Goal: Information Seeking & Learning: Find specific fact

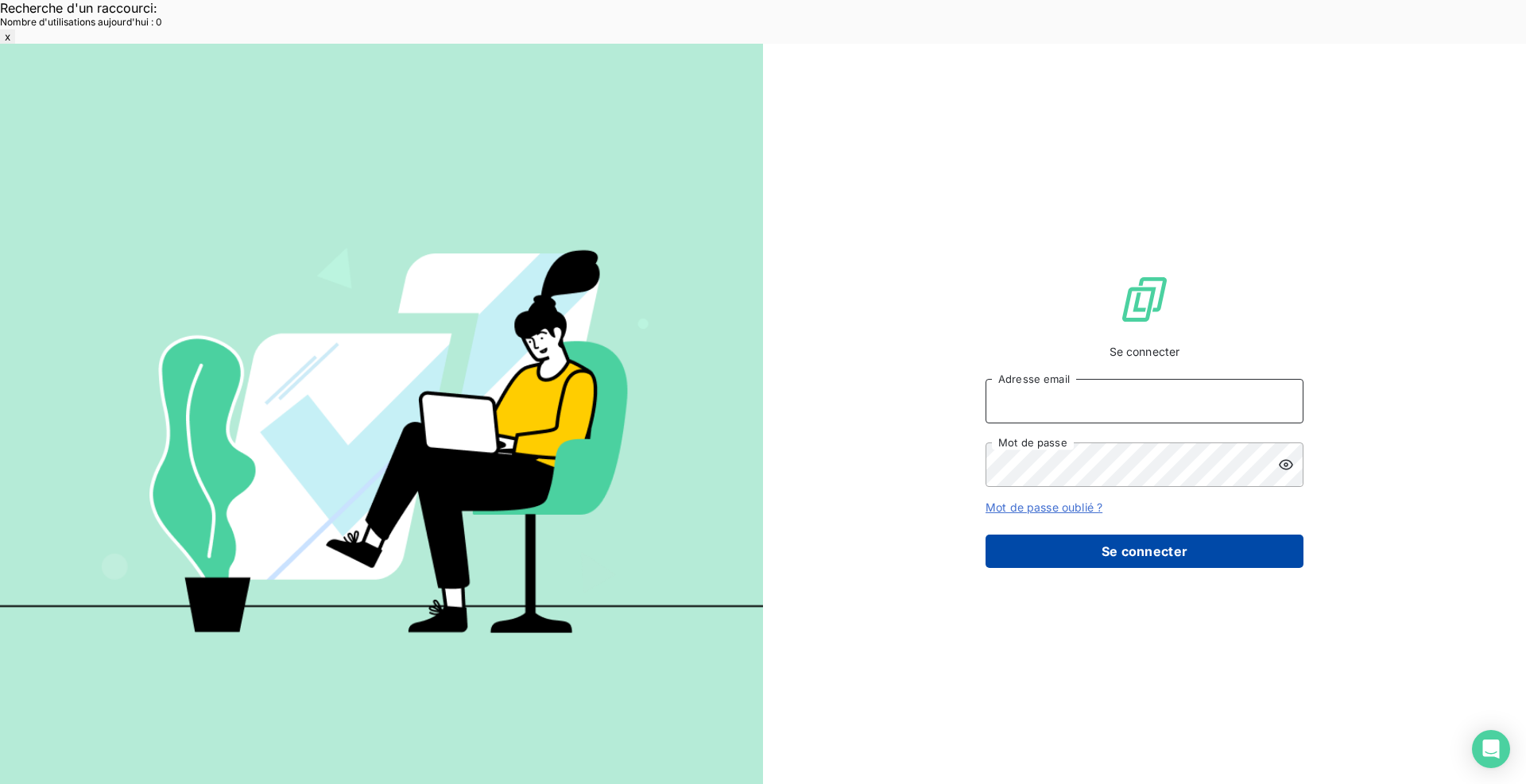
type input "[EMAIL_ADDRESS][DOMAIN_NAME]"
click at [1150, 535] on button "Se connecter" at bounding box center [1144, 551] width 318 height 33
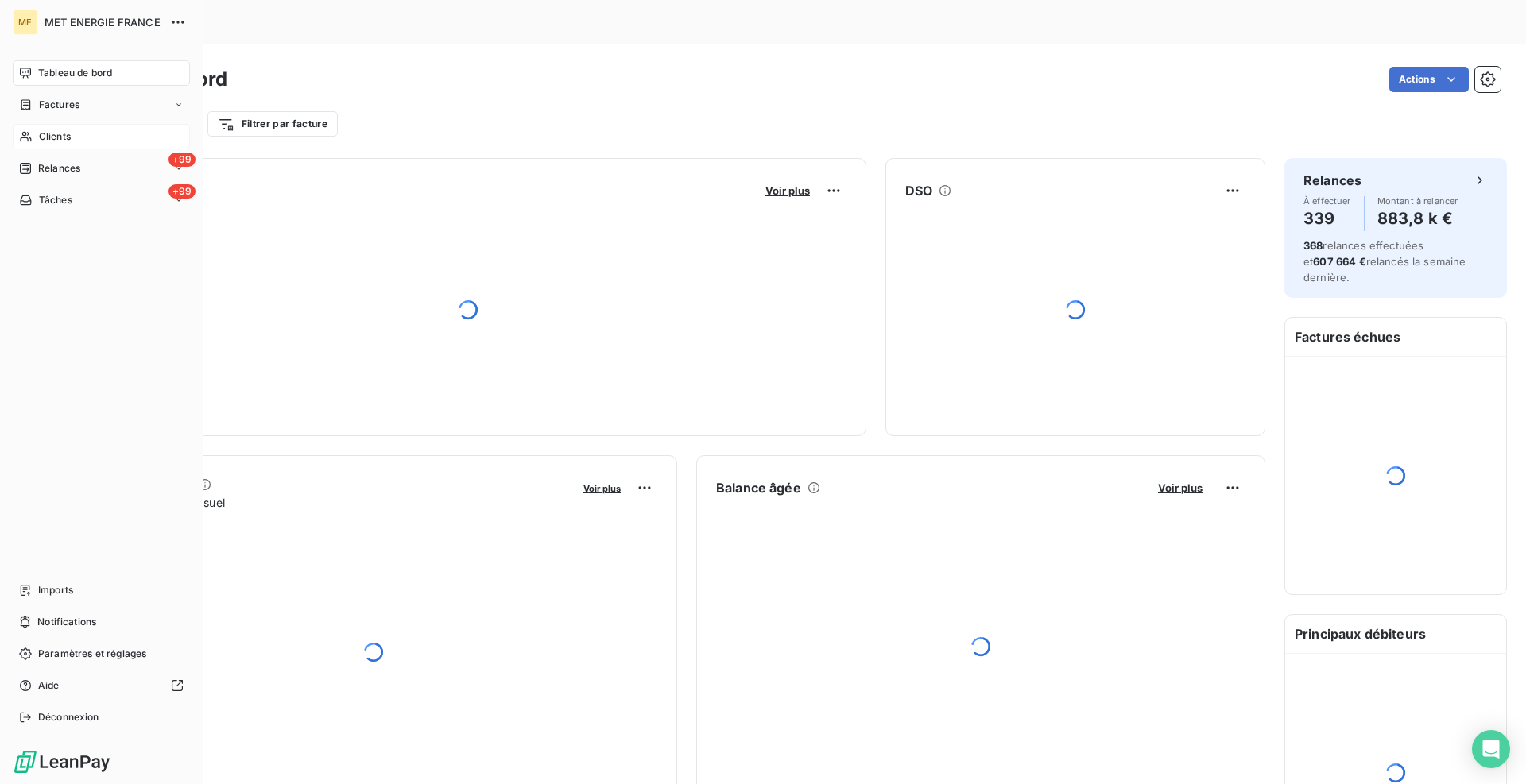
click at [21, 132] on icon at bounding box center [26, 137] width 13 height 12
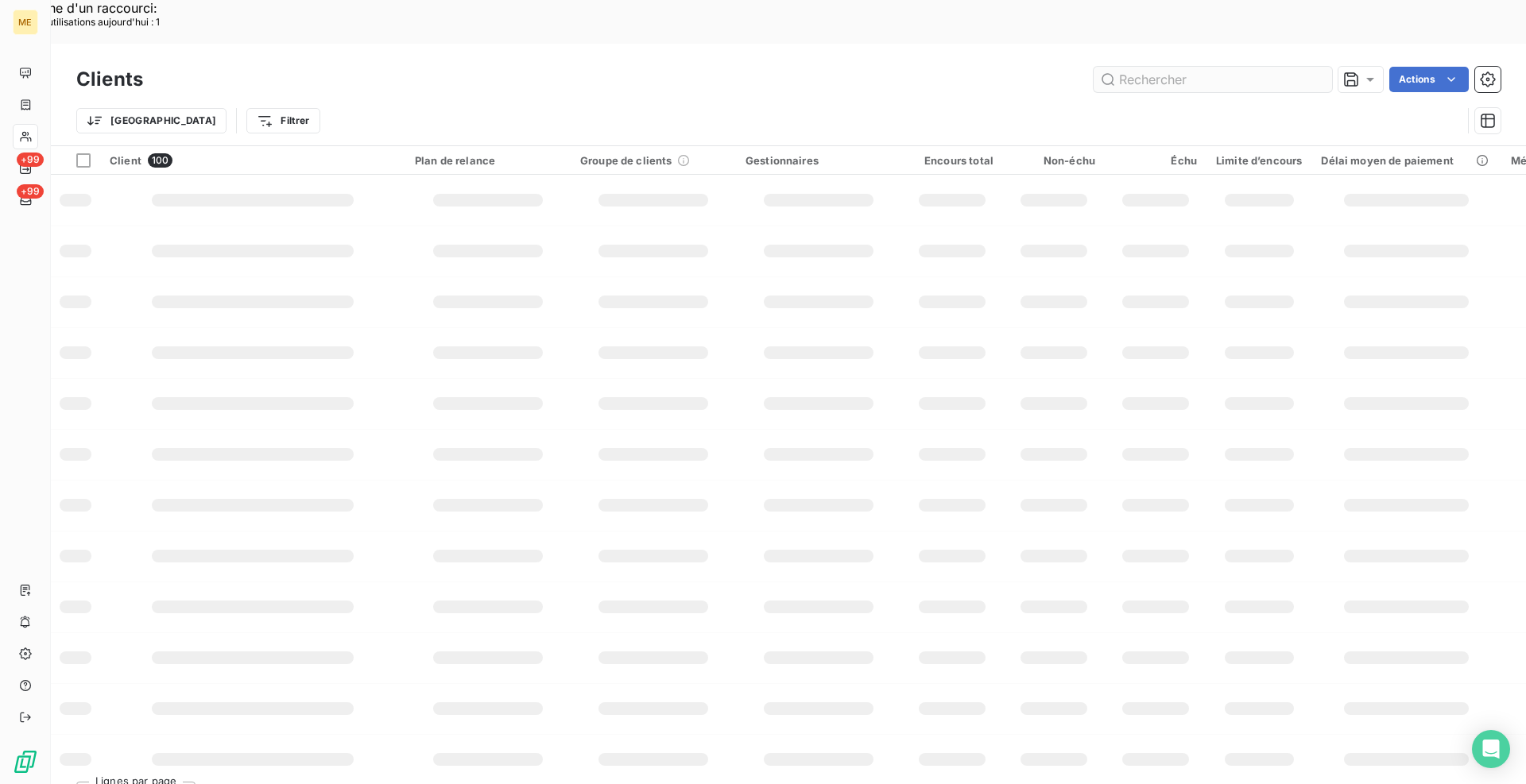
click at [1198, 67] on input "text" at bounding box center [1212, 79] width 239 height 26
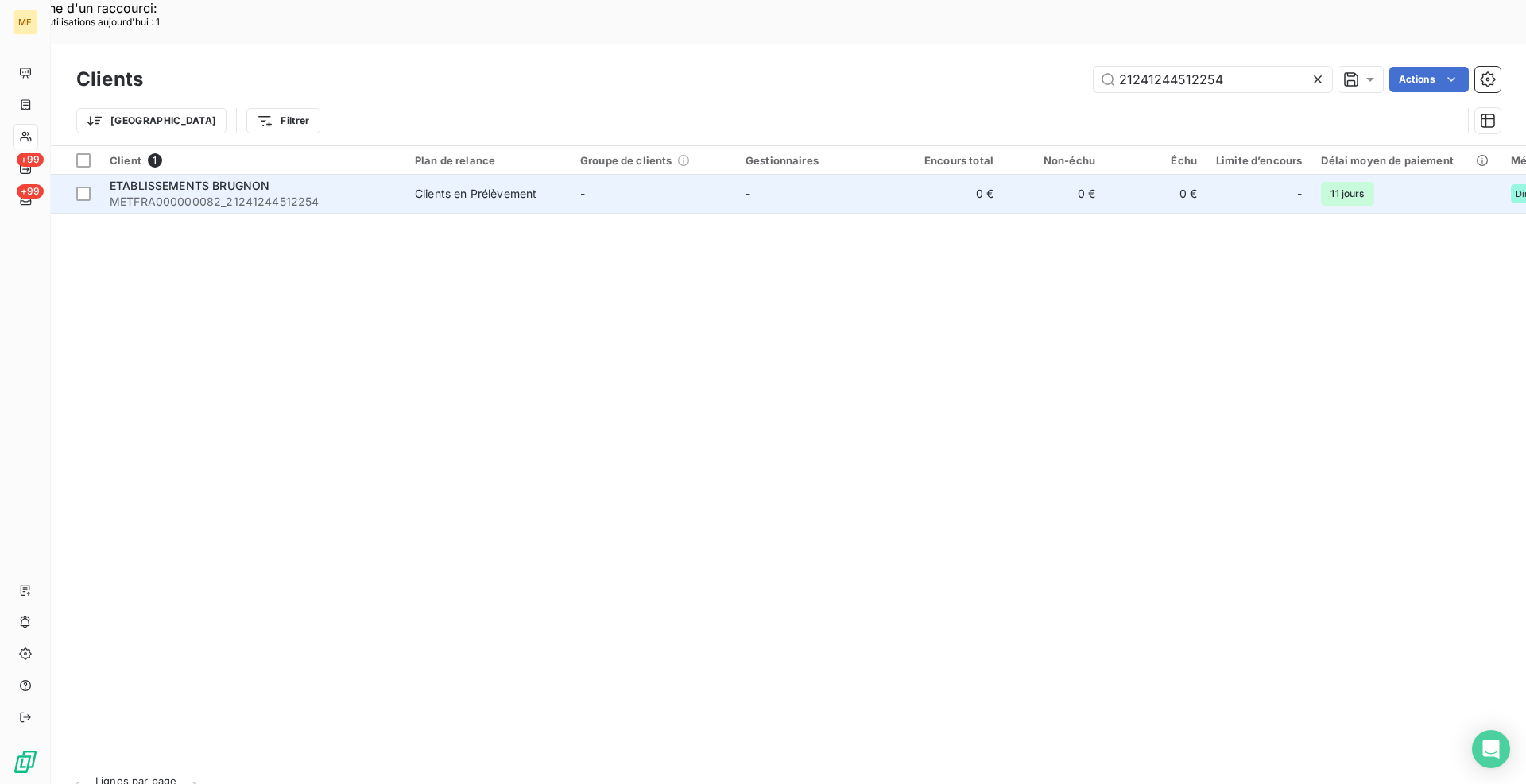
type input "21241244512254"
click at [491, 186] on div "Clients en Prélèvement" at bounding box center [476, 194] width 122 height 16
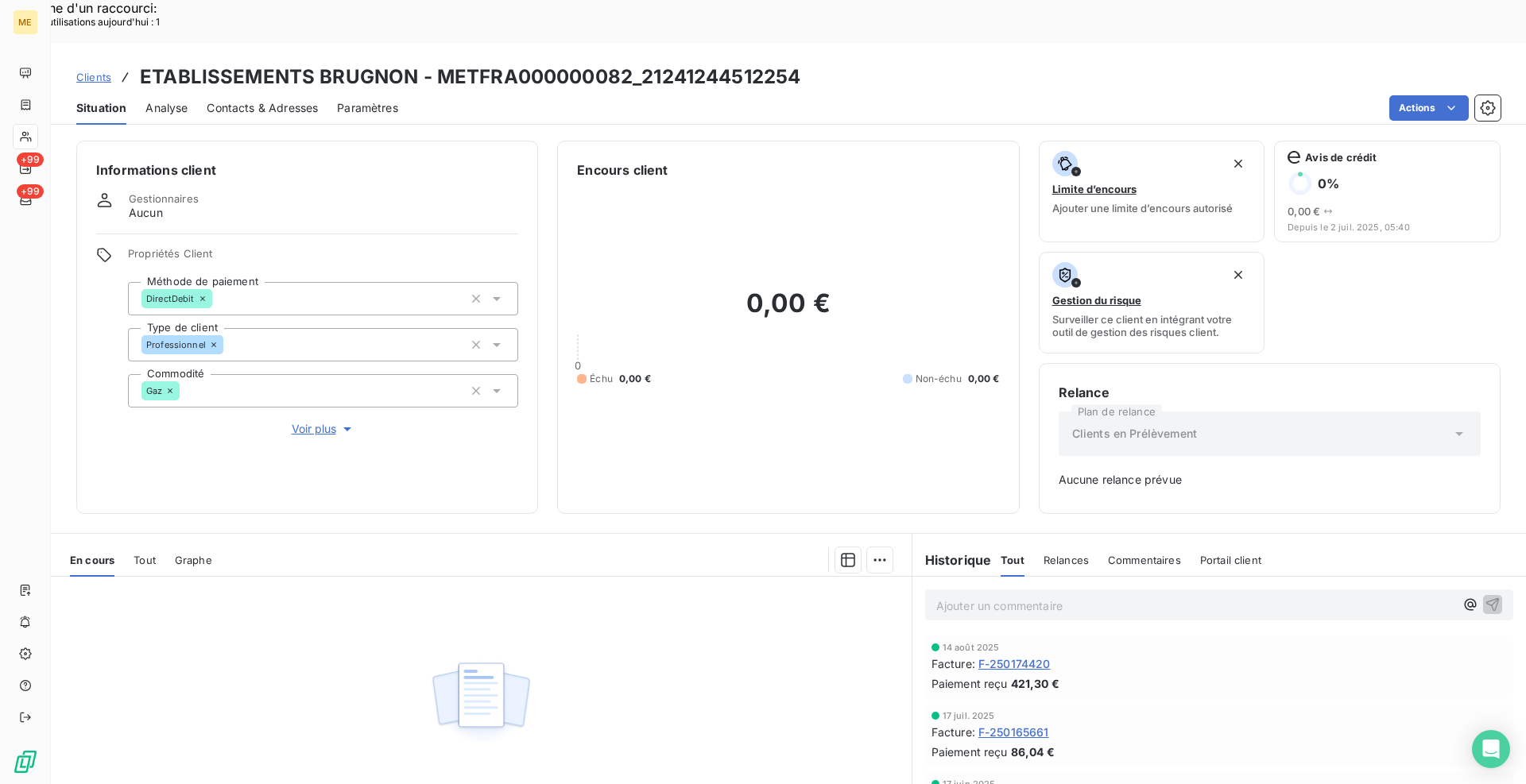
click at [1000, 655] on span "F-250174420" at bounding box center [1015, 663] width 72 height 17
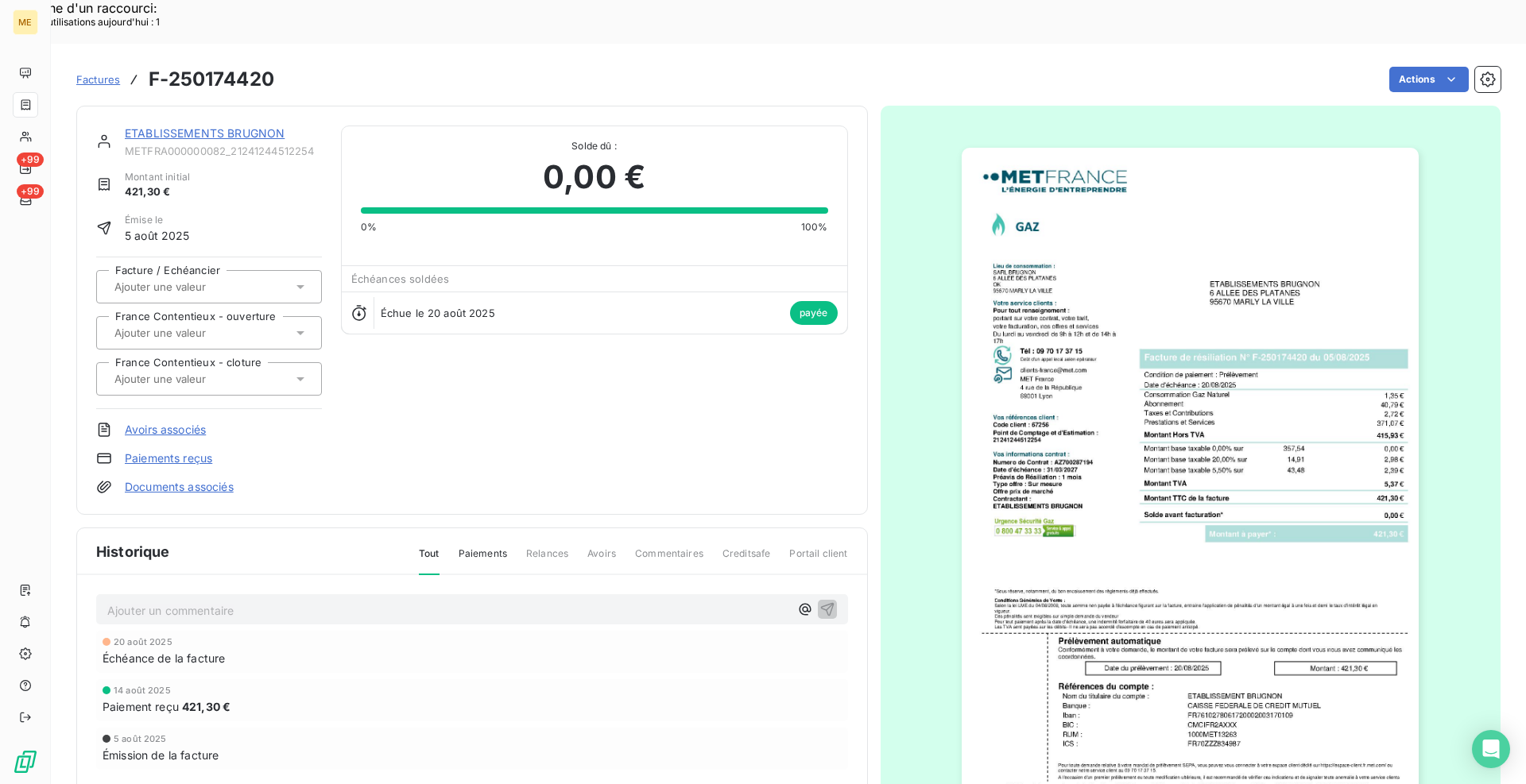
click at [1061, 339] on img "button" at bounding box center [1190, 471] width 457 height 647
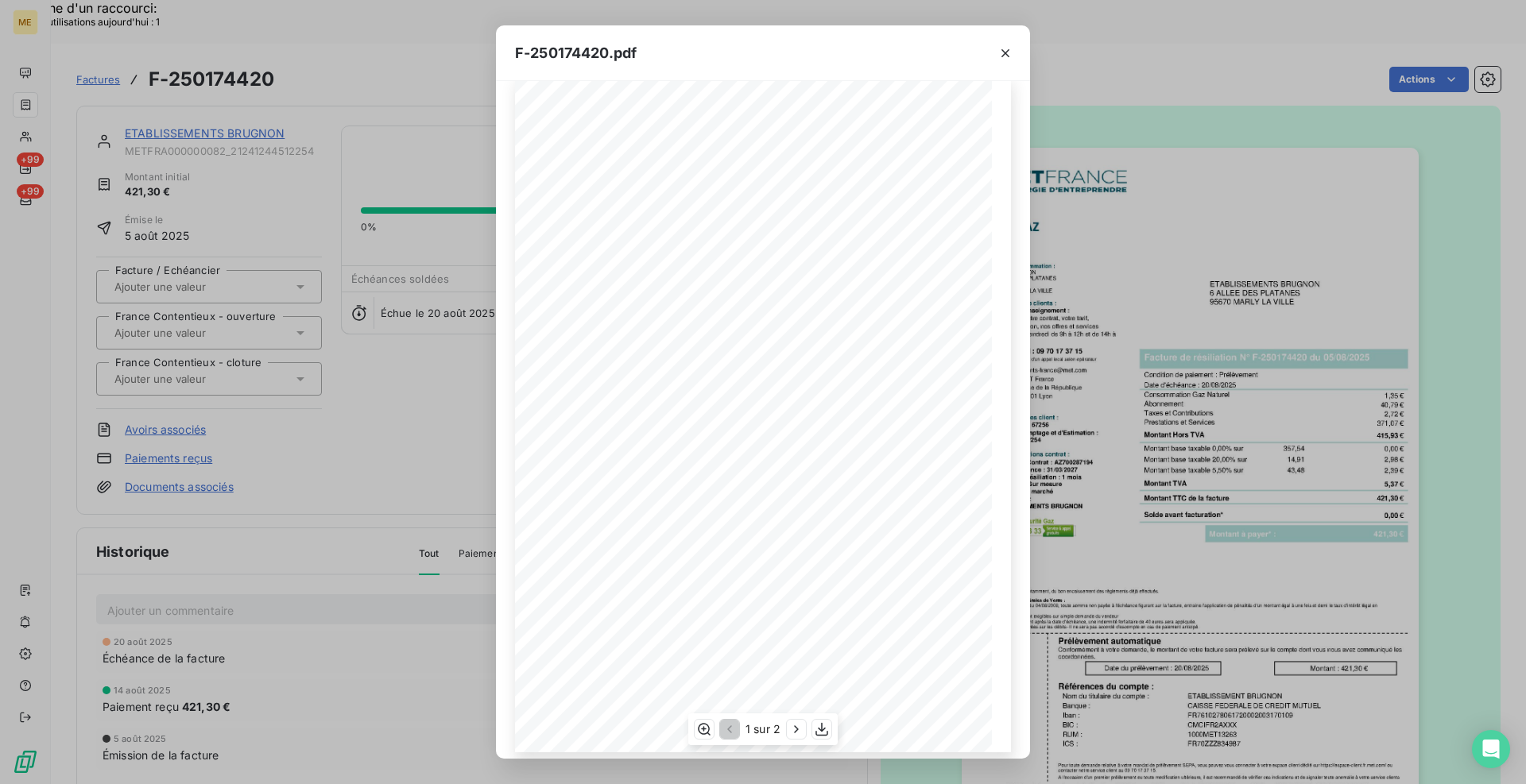
scroll to position [34, 0]
click at [800, 727] on icon "button" at bounding box center [796, 729] width 16 height 16
click at [1007, 56] on icon "button" at bounding box center [1005, 53] width 16 height 16
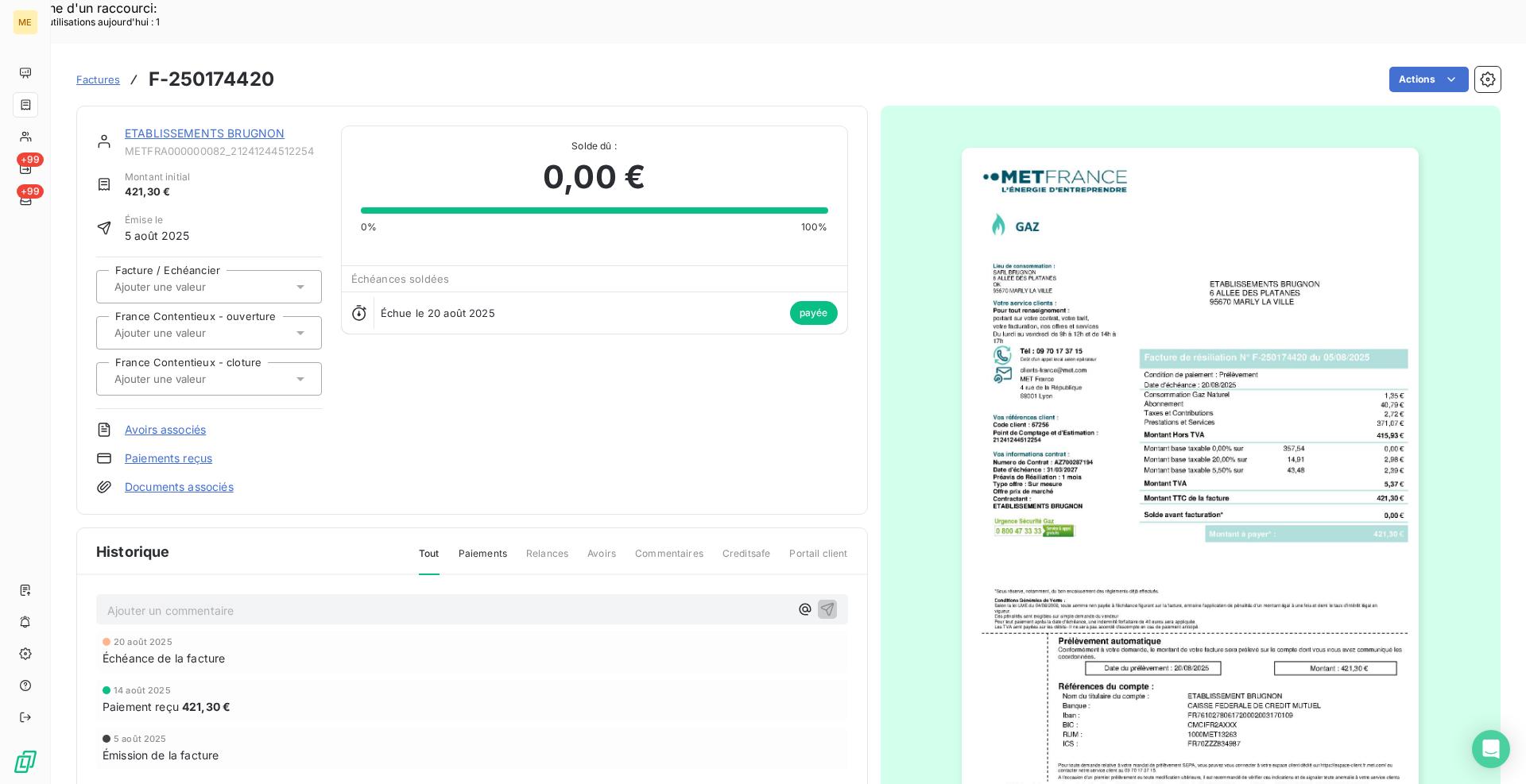
click at [278, 126] on link "ETABLISSEMENTS BRUGNON" at bounding box center [204, 132] width 159 height 13
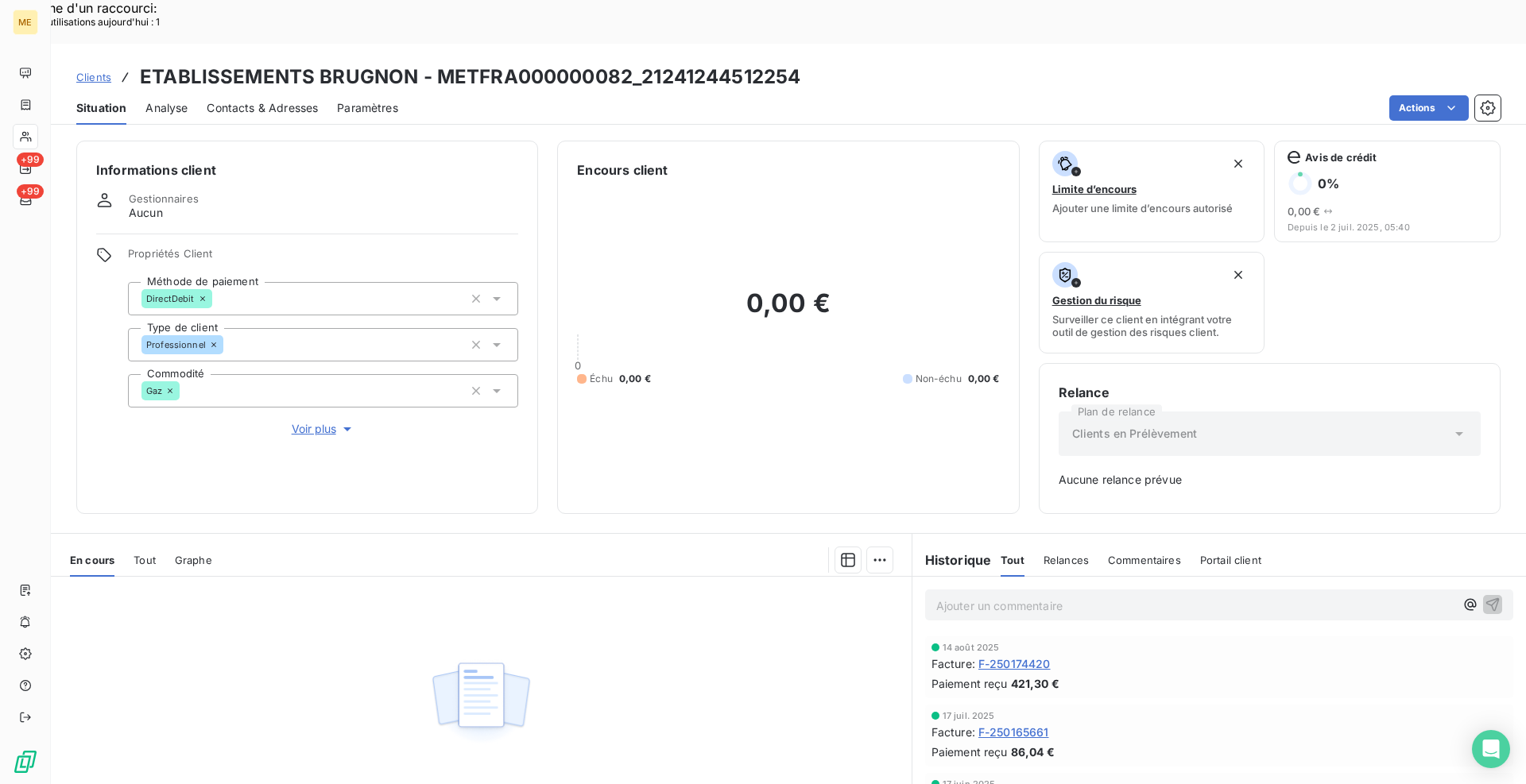
click at [1019, 655] on span "F-250174420" at bounding box center [1015, 663] width 72 height 17
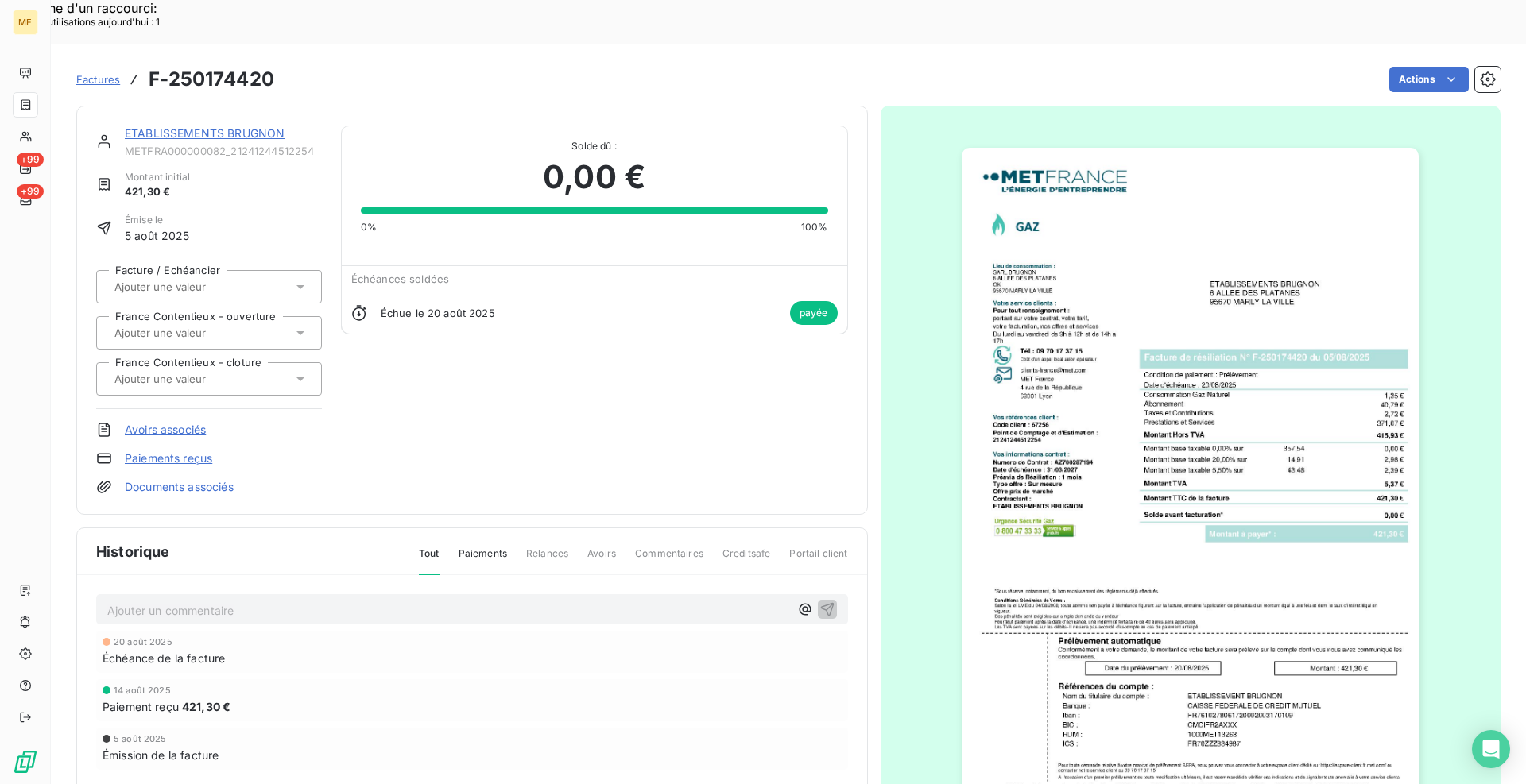
click at [1111, 541] on img "button" at bounding box center [1190, 471] width 457 height 647
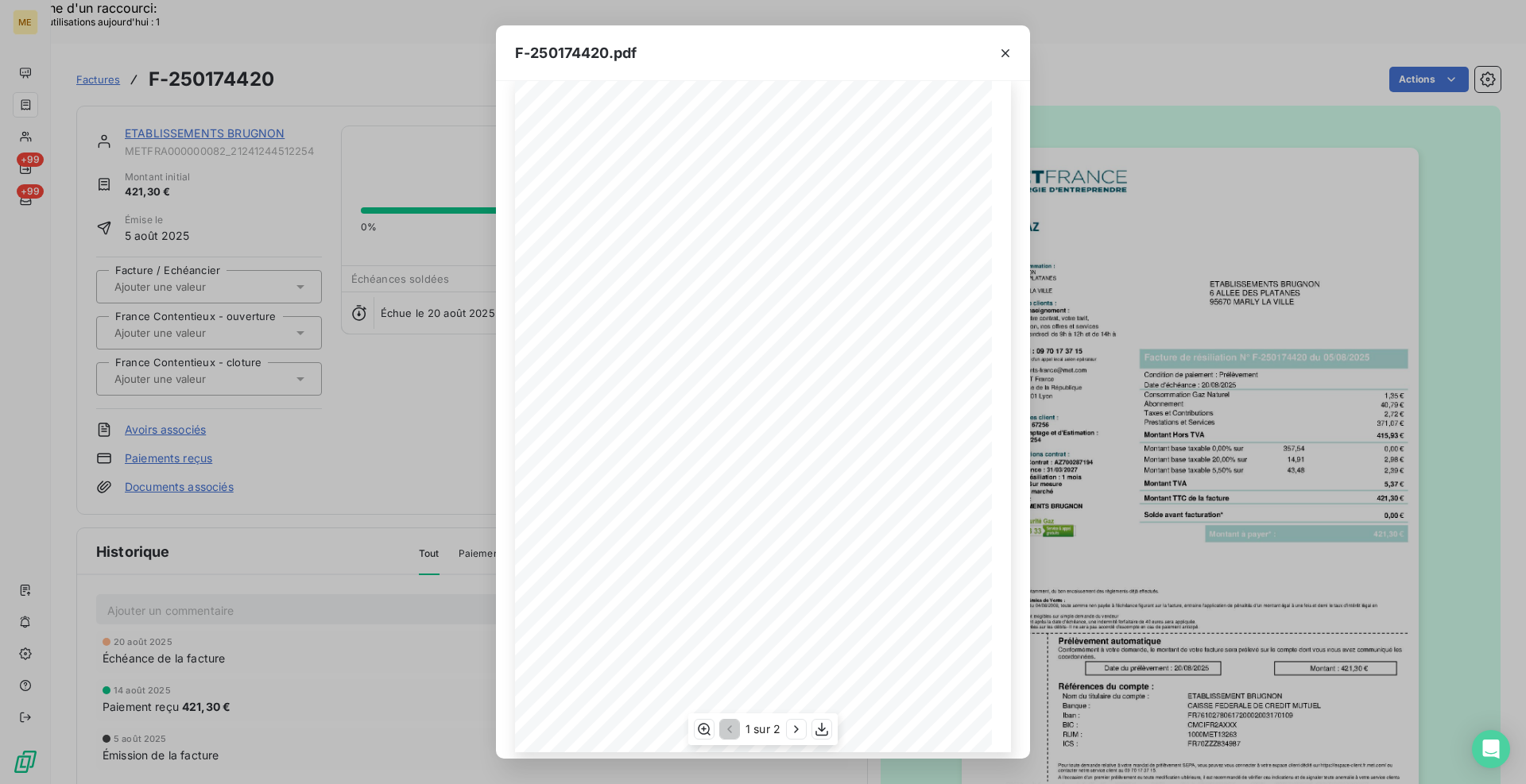
scroll to position [34, 0]
click at [800, 727] on icon "button" at bounding box center [796, 729] width 16 height 16
drag, startPoint x: 727, startPoint y: 727, endPoint x: 737, endPoint y: 714, distance: 16.4
click at [727, 727] on icon "button" at bounding box center [728, 729] width 16 height 16
click at [803, 737] on button "button" at bounding box center [796, 729] width 19 height 19
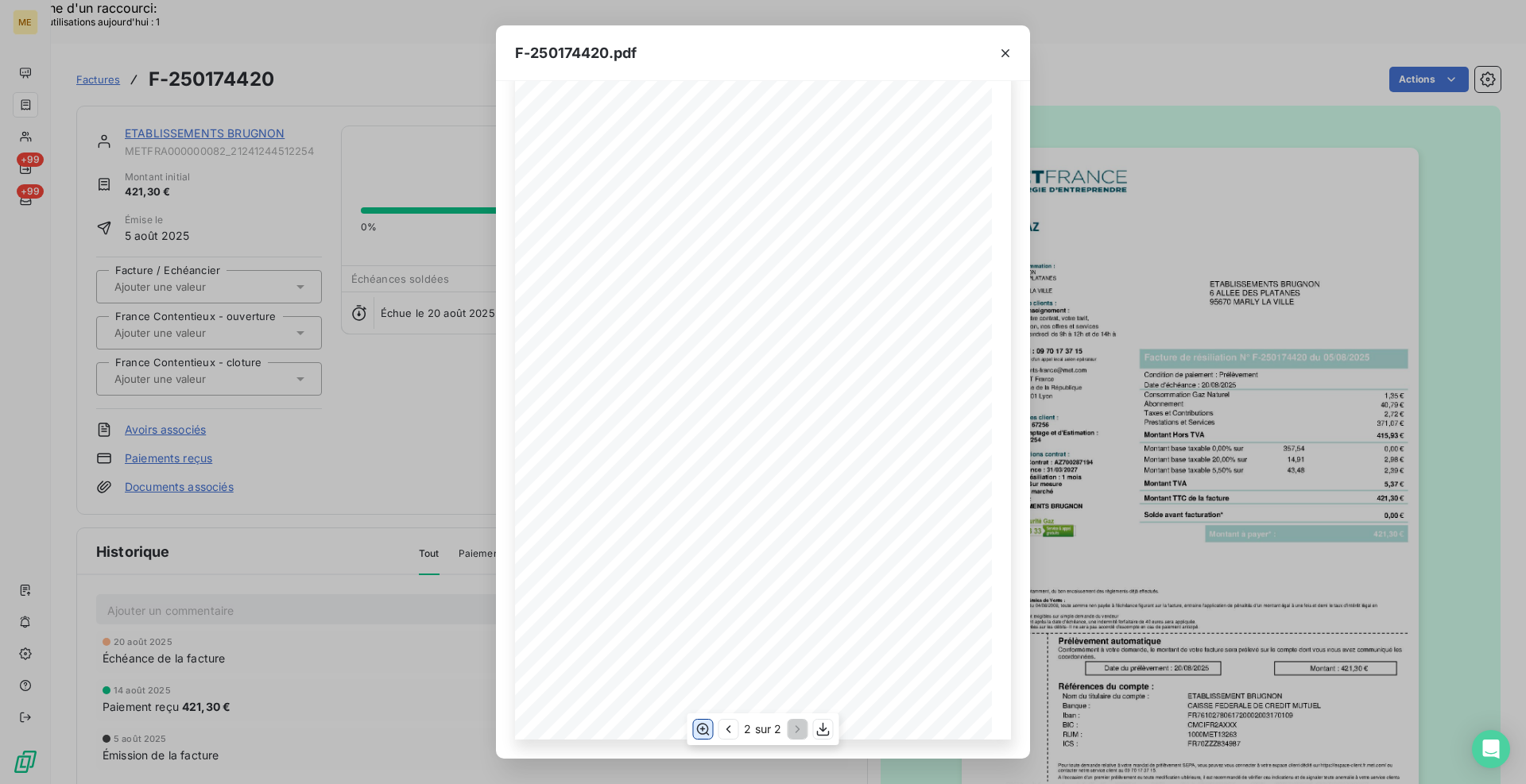
click at [700, 730] on icon "button" at bounding box center [702, 729] width 16 height 16
click at [1010, 56] on icon "button" at bounding box center [1005, 53] width 16 height 16
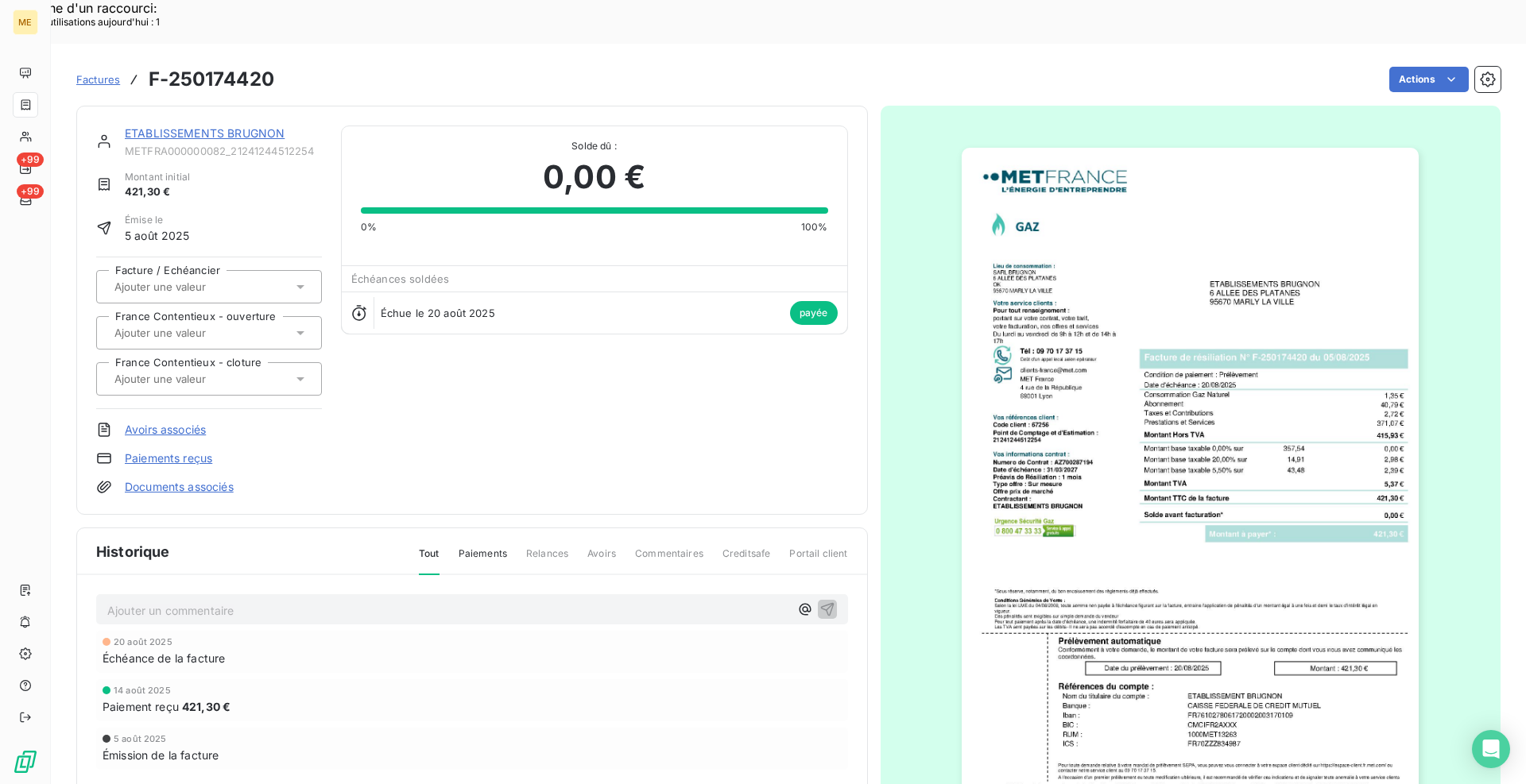
click at [1104, 328] on img "button" at bounding box center [1190, 471] width 457 height 647
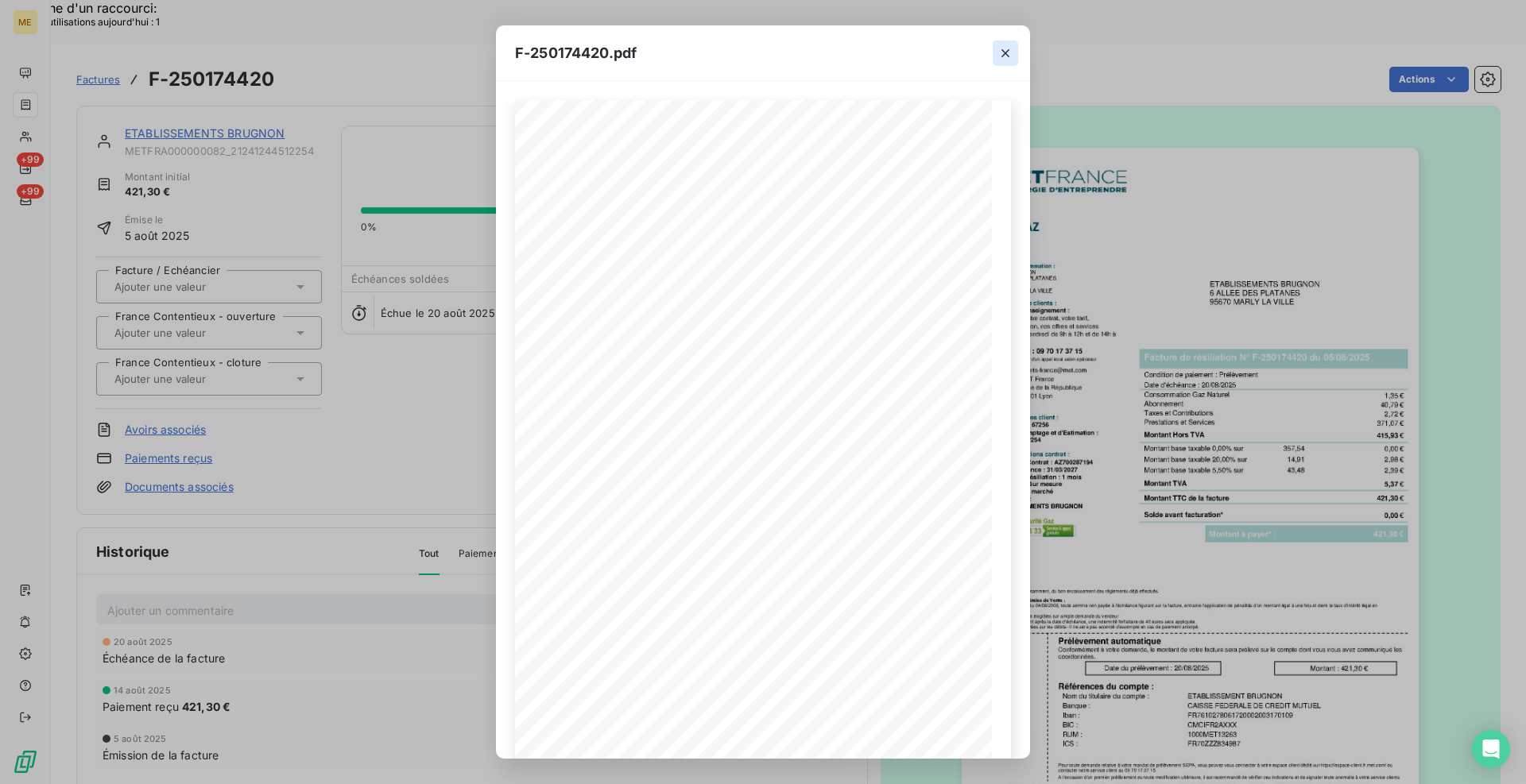
click at [1001, 54] on icon "button" at bounding box center [1005, 53] width 16 height 16
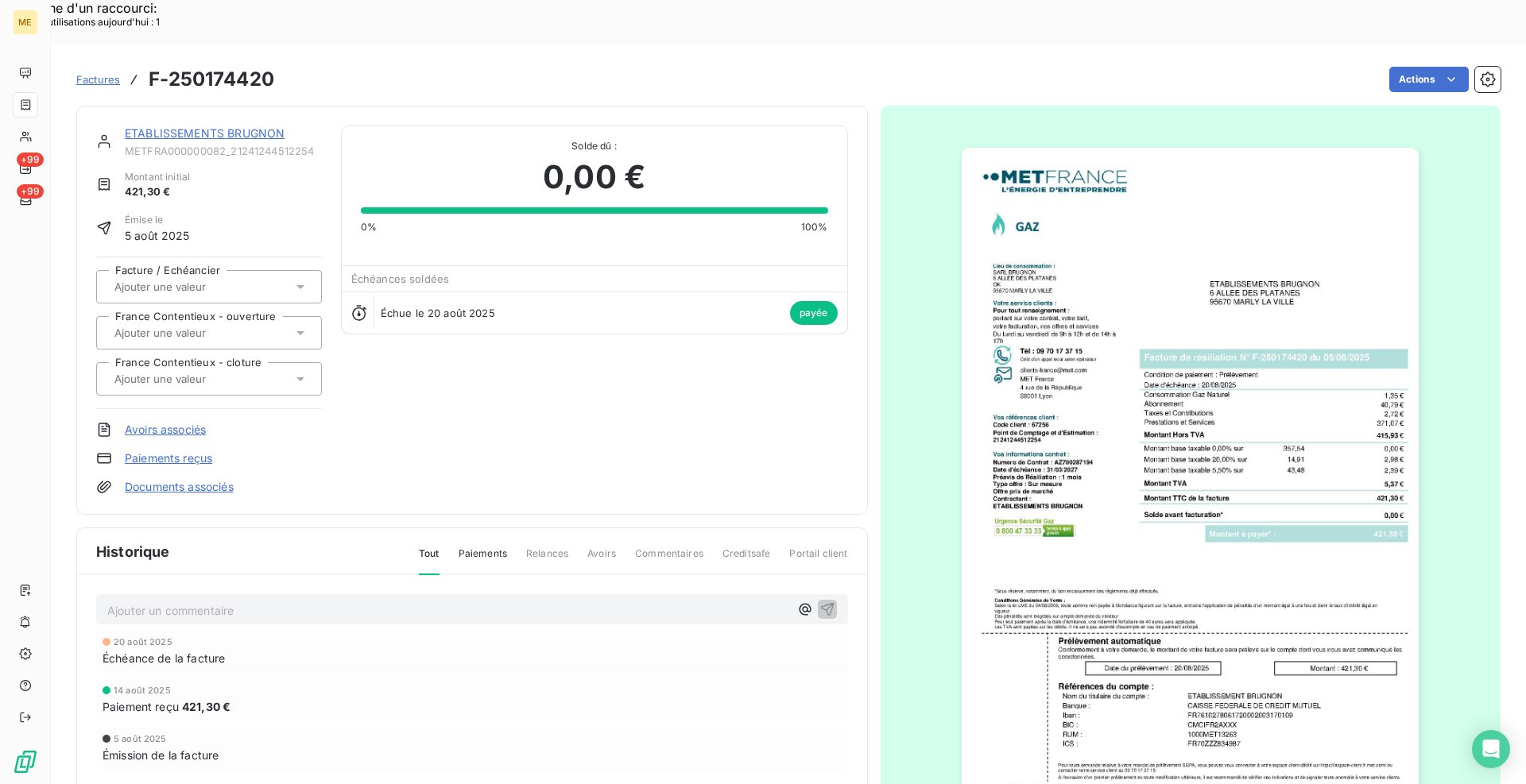
click at [179, 126] on link "ETABLISSEMENTS BRUGNON" at bounding box center [204, 132] width 159 height 13
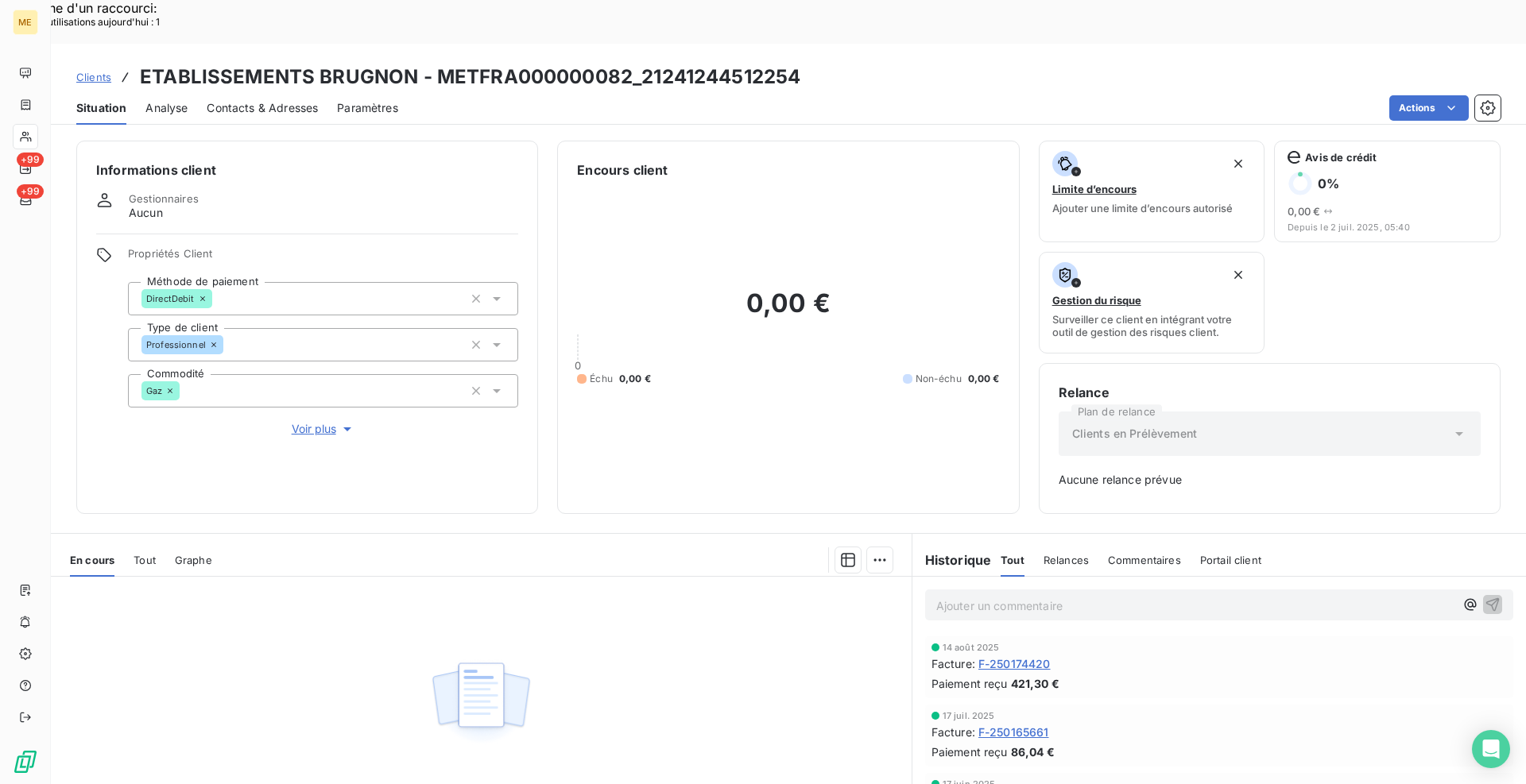
click at [104, 70] on span "Clients" at bounding box center [94, 77] width 35 height 12
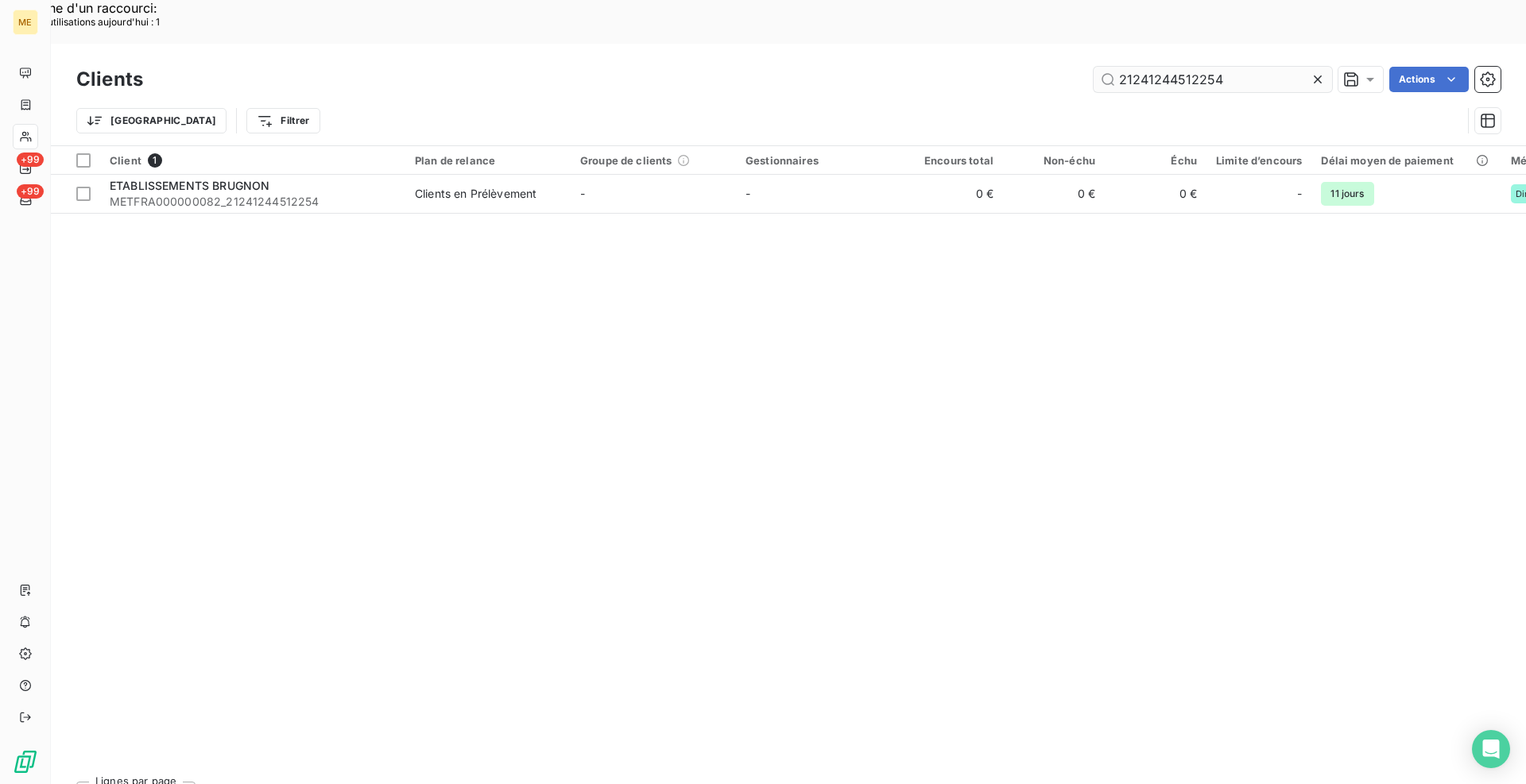
click at [1184, 67] on input "21241244512254" at bounding box center [1212, 79] width 239 height 26
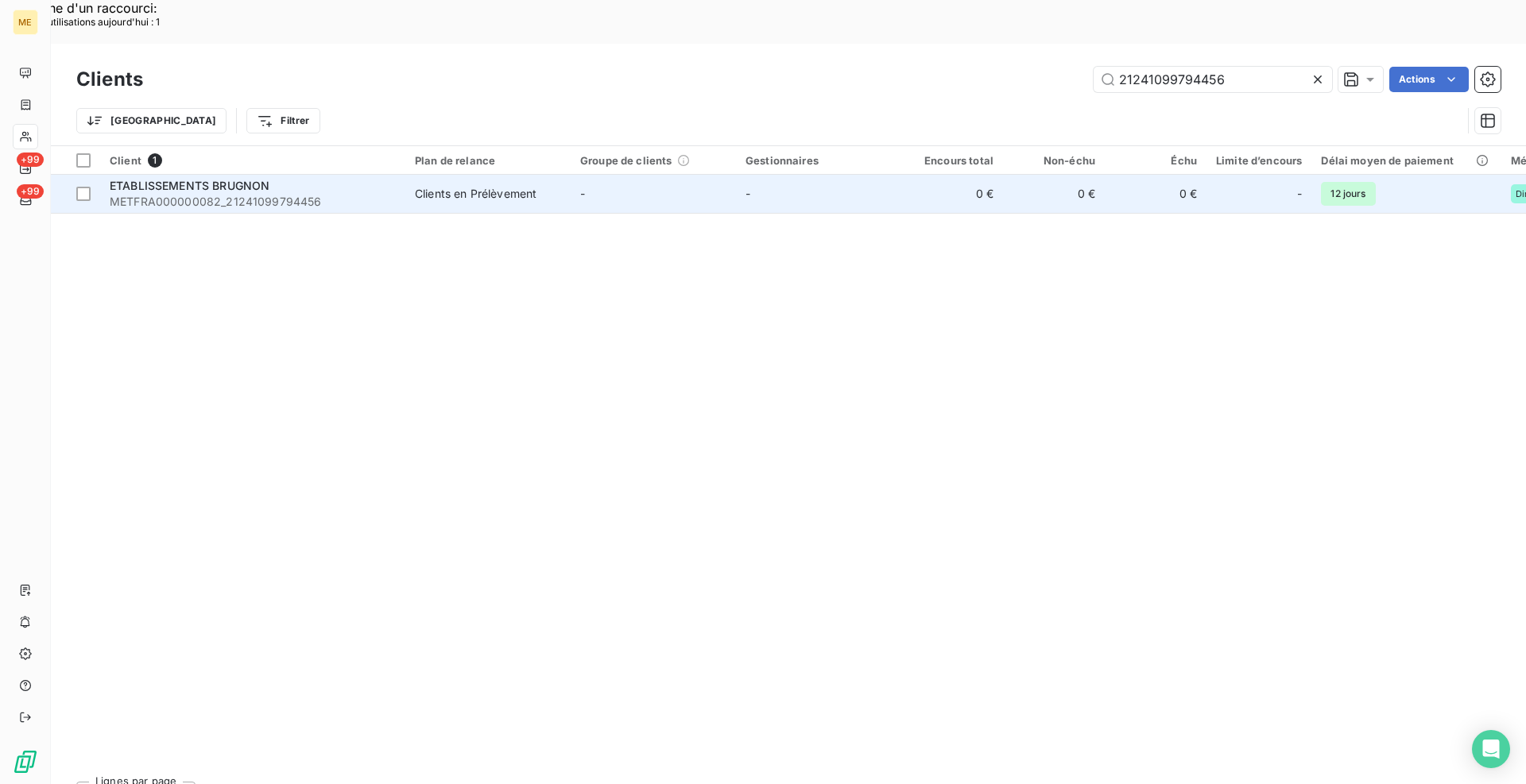
type input "21241099794456"
click at [320, 194] on span "METFRA000000082_21241099794456" at bounding box center [252, 202] width 286 height 16
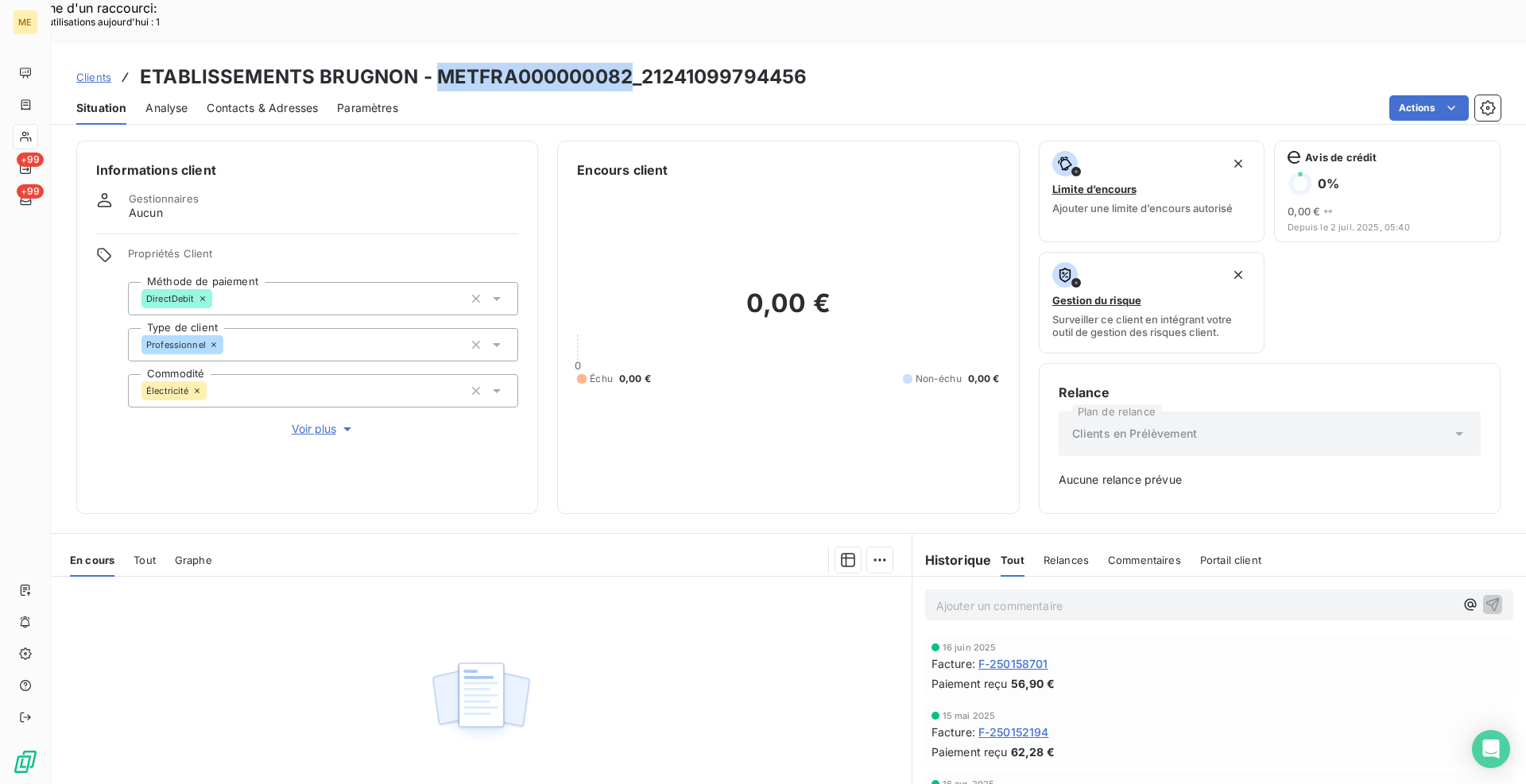
drag, startPoint x: 629, startPoint y: 34, endPoint x: 438, endPoint y: 34, distance: 191.0
click at [438, 63] on h3 "ETABLISSEMENTS BRUGNON - METFRA000000082_21241099794456" at bounding box center [473, 77] width 667 height 28
click at [105, 70] on span "Clients" at bounding box center [94, 77] width 35 height 12
drag, startPoint x: 803, startPoint y: 36, endPoint x: 434, endPoint y: 23, distance: 369.2
click at [434, 63] on div "Clients ETABLISSEMENTS BRUGNON - METFRA000000082_21241244512254" at bounding box center [789, 77] width 1475 height 28
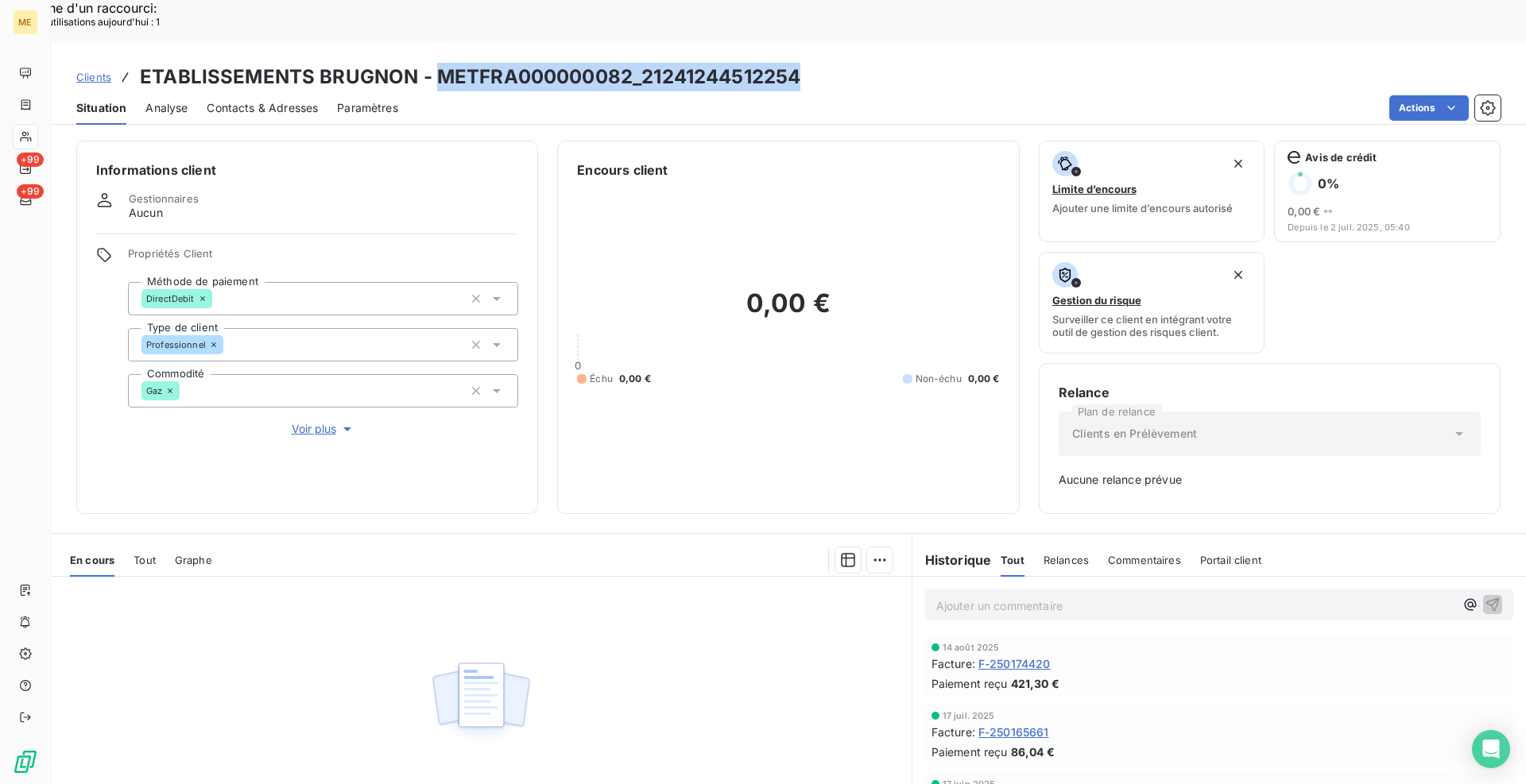
copy h3 "METFRA000000082_21241244512254"
click at [930, 63] on div "Clients ETABLISSEMENTS BRUGNON - METFRA000000082_21241244512254" at bounding box center [789, 77] width 1475 height 28
drag, startPoint x: 1005, startPoint y: 21, endPoint x: 997, endPoint y: 26, distance: 9.4
click at [1006, 63] on div "Clients ETABLISSEMENTS BRUGNON - METFRA000000082_21241244512254" at bounding box center [789, 77] width 1475 height 28
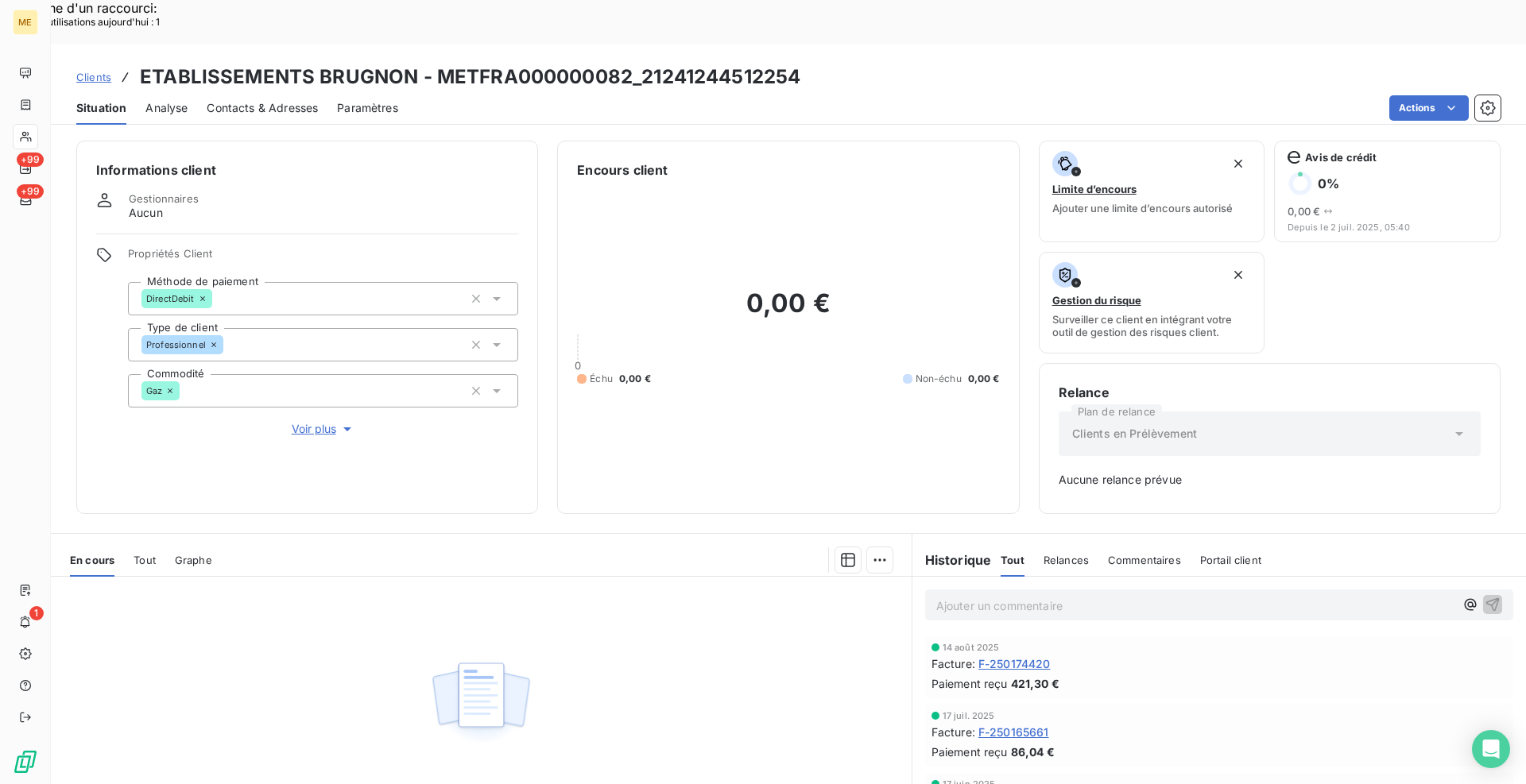
click at [847, 95] on div "Actions" at bounding box center [959, 107] width 1084 height 26
